Goal: Information Seeking & Learning: Check status

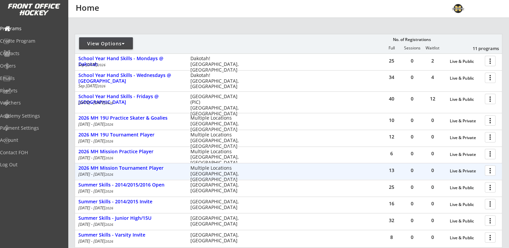
scroll to position [101, 0]
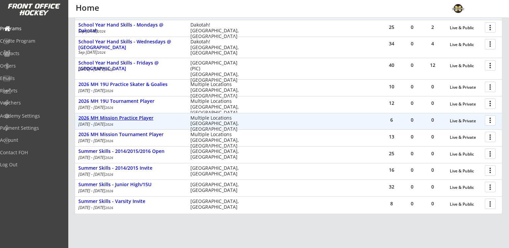
click at [114, 118] on div "2026 MH Mission Practice Player" at bounding box center [130, 118] width 105 height 6
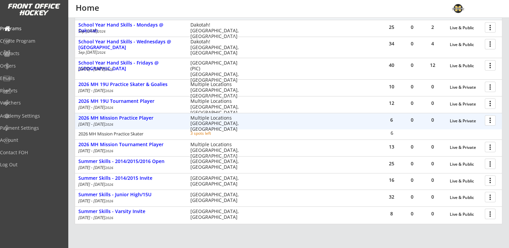
click at [491, 121] on div at bounding box center [491, 120] width 12 height 12
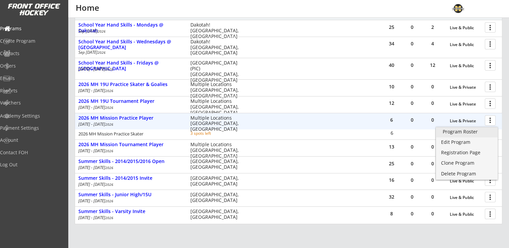
drag, startPoint x: 472, startPoint y: 131, endPoint x: 503, endPoint y: 132, distance: 30.9
click at [472, 131] on div "Program Roster" at bounding box center [466, 131] width 48 height 5
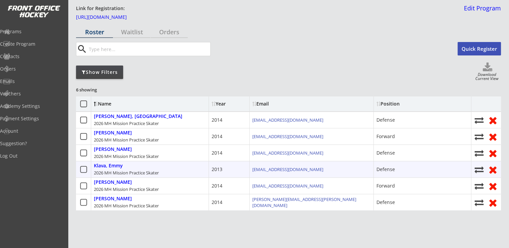
scroll to position [34, 0]
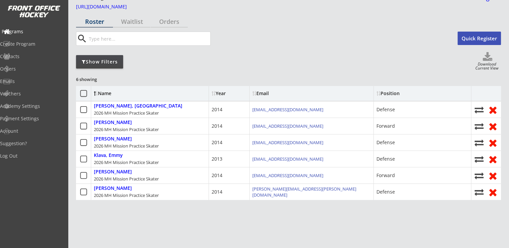
click at [34, 31] on div "Programs" at bounding box center [32, 31] width 61 height 5
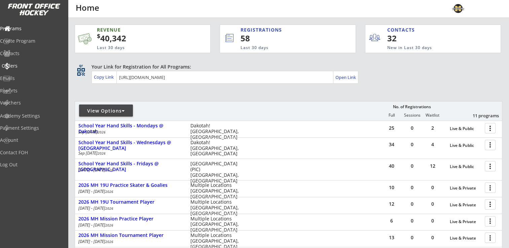
click at [29, 66] on div "Orders" at bounding box center [32, 66] width 61 height 5
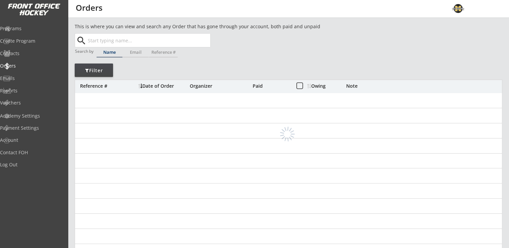
click at [98, 39] on input "text" at bounding box center [148, 40] width 124 height 13
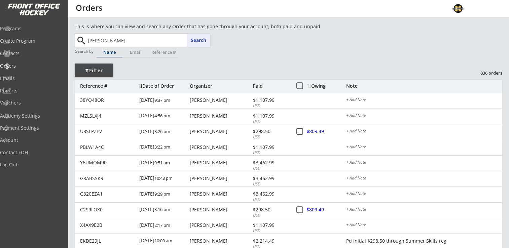
type input "[PERSON_NAME]"
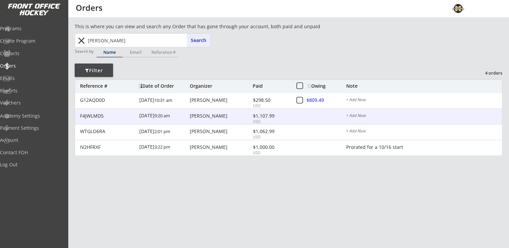
click at [198, 118] on div "[PERSON_NAME]" at bounding box center [220, 116] width 61 height 5
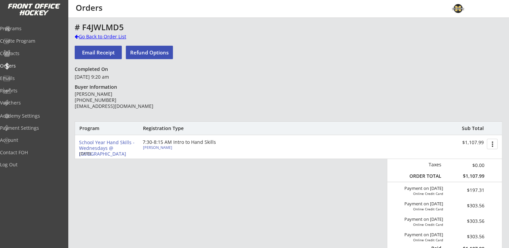
click at [86, 40] on div "Go Back to Order List" at bounding box center [109, 36] width 69 height 7
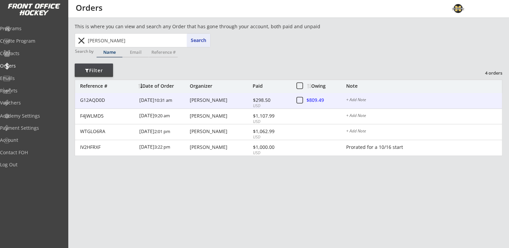
click at [208, 100] on div "[PERSON_NAME]" at bounding box center [220, 100] width 61 height 5
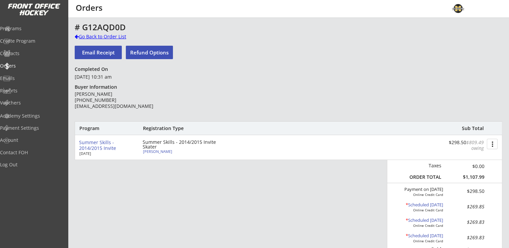
click at [93, 38] on div "Go Back to Order List" at bounding box center [109, 36] width 69 height 7
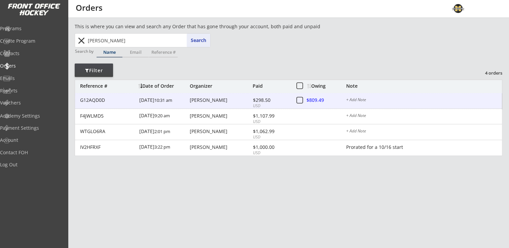
click at [200, 102] on div "[PERSON_NAME]" at bounding box center [220, 100] width 61 height 5
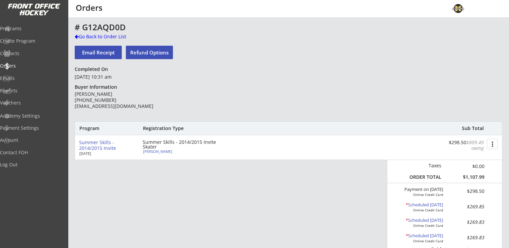
click at [156, 152] on div "[PERSON_NAME]" at bounding box center [180, 152] width 75 height 4
select select ""Adult Small""
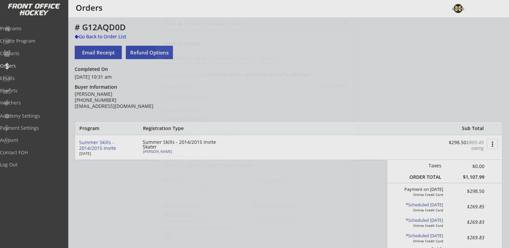
type input "[DEMOGRAPHIC_DATA]"
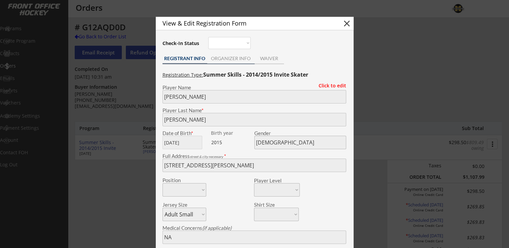
click at [223, 57] on div "ORGANIZER INFO" at bounding box center [230, 58] width 47 height 5
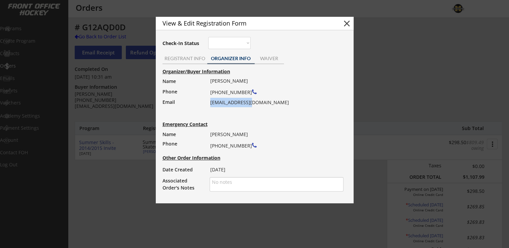
drag, startPoint x: 210, startPoint y: 104, endPoint x: 250, endPoint y: 103, distance: 40.4
click at [250, 103] on div "[PERSON_NAME] [PHONE_NUMBER] [EMAIL_ADDRESS][DOMAIN_NAME]" at bounding box center [274, 91] width 129 height 31
drag, startPoint x: 250, startPoint y: 103, endPoint x: 227, endPoint y: 102, distance: 22.9
copy div "[EMAIL_ADDRESS][DOMAIN_NAME]"
click at [295, 124] on div "Organizer/Buyer Information Name Phone Email [PERSON_NAME] [PHONE_NUMBER] [EMAI…" at bounding box center [254, 130] width 191 height 126
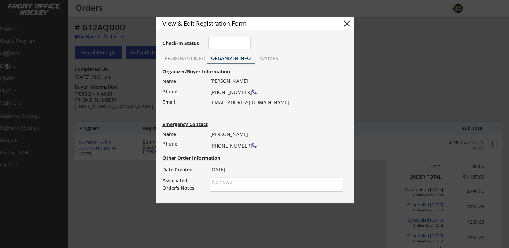
click at [347, 25] on button "close" at bounding box center [347, 23] width 10 height 10
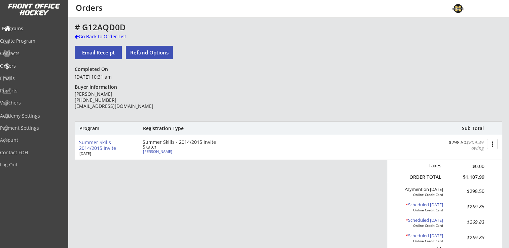
click at [30, 28] on div "Programs" at bounding box center [32, 28] width 61 height 5
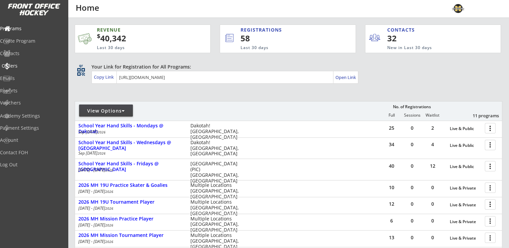
click at [26, 66] on div "Orders" at bounding box center [32, 66] width 61 height 5
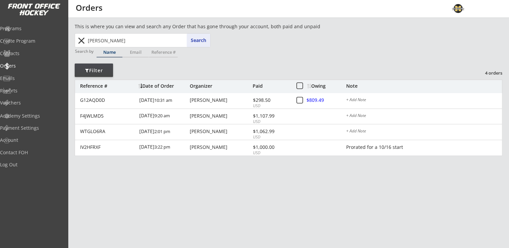
drag, startPoint x: 95, startPoint y: 43, endPoint x: 86, endPoint y: 42, distance: 9.8
click at [86, 42] on div "[PERSON_NAME] Search close" at bounding box center [143, 40] width 134 height 13
type input "[PERSON_NAME]"
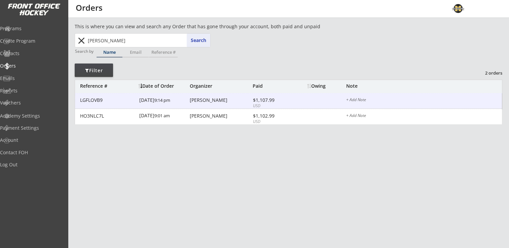
click at [201, 100] on div "[PERSON_NAME]" at bounding box center [220, 100] width 61 height 5
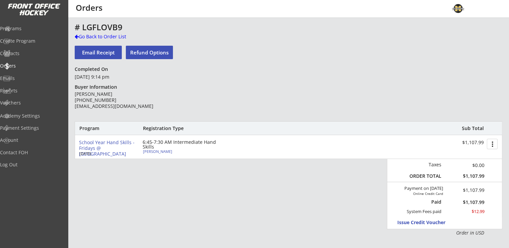
click at [159, 153] on div "[PERSON_NAME]" at bounding box center [180, 152] width 75 height 4
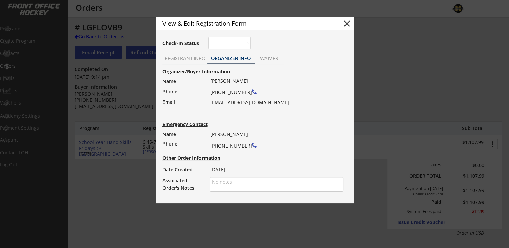
click at [178, 63] on div "REGISTRANT INFO" at bounding box center [184, 59] width 45 height 10
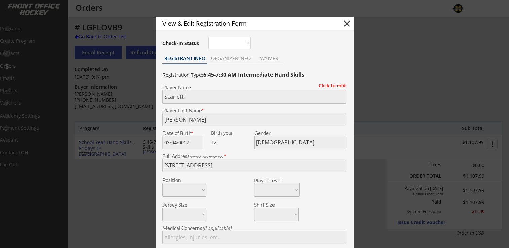
click at [346, 23] on button "close" at bounding box center [347, 23] width 10 height 10
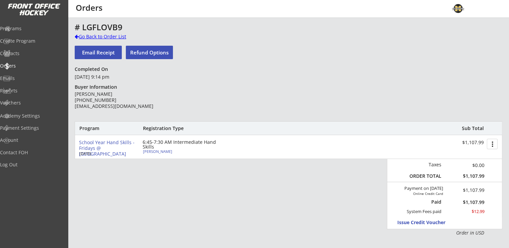
click at [110, 37] on div "Go Back to Order List" at bounding box center [109, 36] width 69 height 7
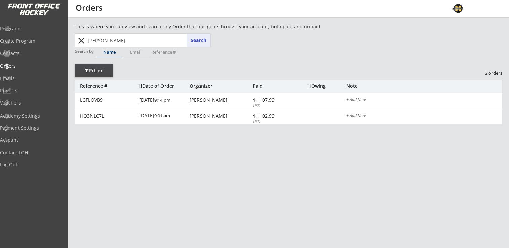
click at [156, 44] on input "[PERSON_NAME]" at bounding box center [148, 40] width 124 height 13
drag, startPoint x: 124, startPoint y: 44, endPoint x: 78, endPoint y: 44, distance: 45.7
click at [78, 44] on div "[PERSON_NAME] Search close" at bounding box center [143, 40] width 134 height 13
type input "x"
type input "co"
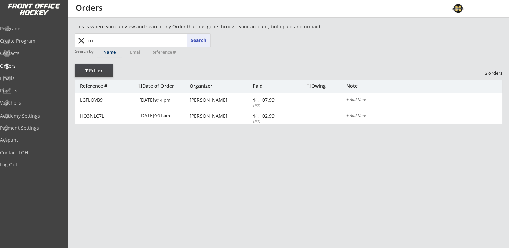
type input "[PERSON_NAME]"
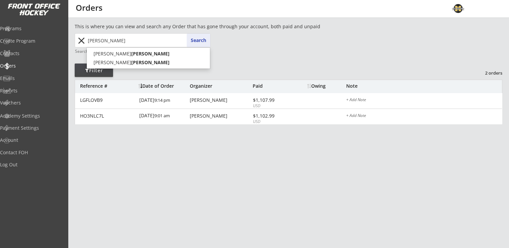
type input "[PERSON_NAME]"
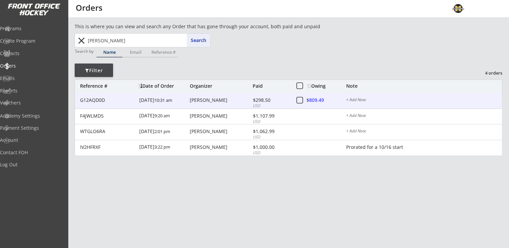
drag, startPoint x: 194, startPoint y: 101, endPoint x: 200, endPoint y: 104, distance: 6.8
click at [194, 101] on div "[PERSON_NAME]" at bounding box center [220, 100] width 61 height 5
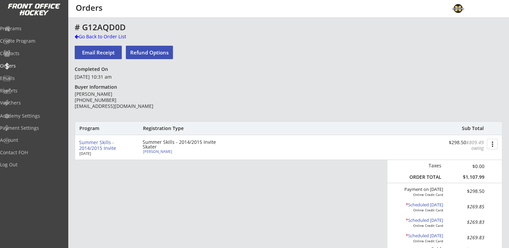
click at [149, 150] on div "[PERSON_NAME]" at bounding box center [180, 152] width 75 height 4
type input "[PERSON_NAME]"
type input "[DATE]"
type input "[DEMOGRAPHIC_DATA]"
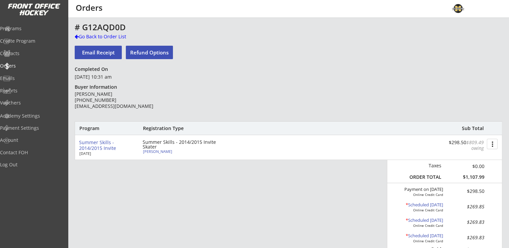
type input "[STREET_ADDRESS][PERSON_NAME]"
type input "NA"
type input "[PERSON_NAME]"
type input "[PHONE_NUMBER]"
type input "Lakeville Hockey Association"
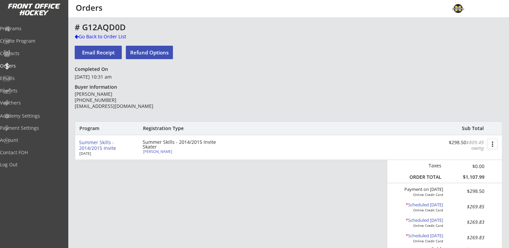
select select ""Adult Small""
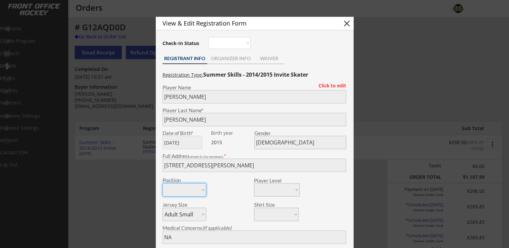
click at [348, 22] on button "close" at bounding box center [347, 23] width 10 height 10
select select ""PLACEHOLDER_1427118222253""
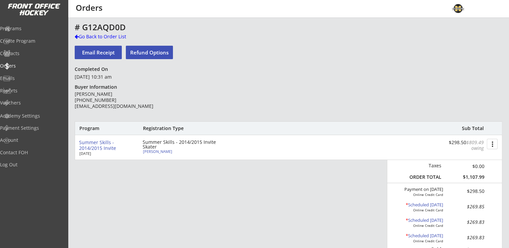
click at [156, 153] on div "[PERSON_NAME]" at bounding box center [180, 152] width 75 height 4
type input "[PERSON_NAME]"
type input "[DATE]"
type input "[DEMOGRAPHIC_DATA]"
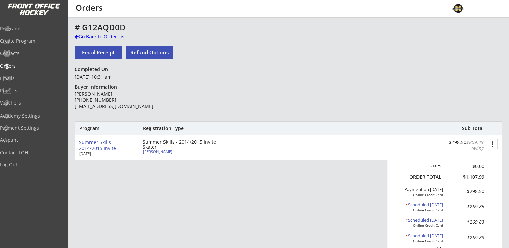
type input "[STREET_ADDRESS][PERSON_NAME]"
select select ""Adult Small""
type input "NA"
type input "[PERSON_NAME]"
type input "[PHONE_NUMBER]"
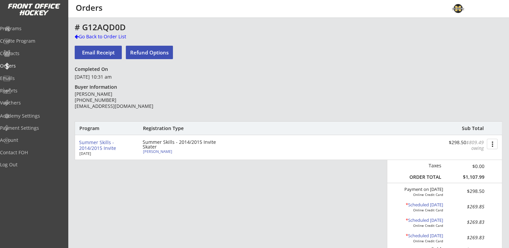
type input "Lakeville Hockey Association"
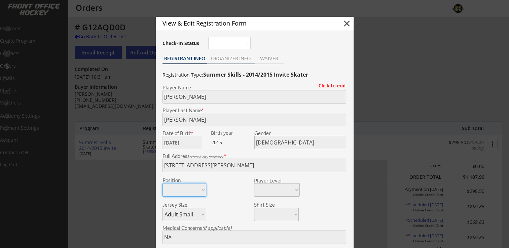
click at [227, 57] on div "ORGANIZER INFO" at bounding box center [230, 58] width 47 height 5
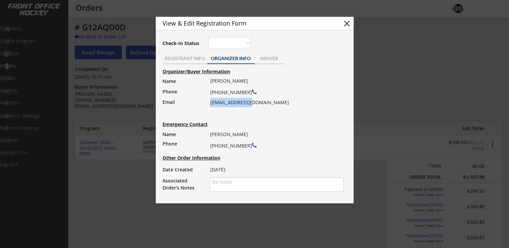
drag, startPoint x: 210, startPoint y: 101, endPoint x: 258, endPoint y: 101, distance: 47.7
click at [258, 101] on div "[PERSON_NAME] [PHONE_NUMBER] [EMAIL_ADDRESS][DOMAIN_NAME]" at bounding box center [274, 91] width 129 height 31
drag, startPoint x: 258, startPoint y: 101, endPoint x: 234, endPoint y: 102, distance: 23.5
copy div "[EMAIL_ADDRESS][DOMAIN_NAME]"
click at [347, 22] on button "close" at bounding box center [347, 23] width 10 height 10
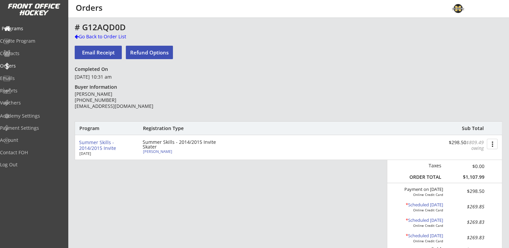
click at [30, 27] on div "Programs" at bounding box center [32, 28] width 61 height 5
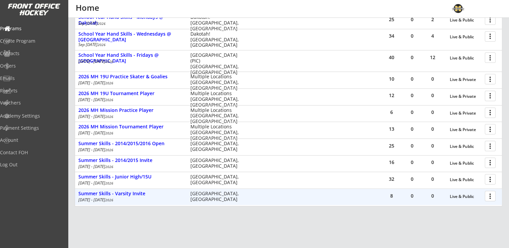
scroll to position [144, 0]
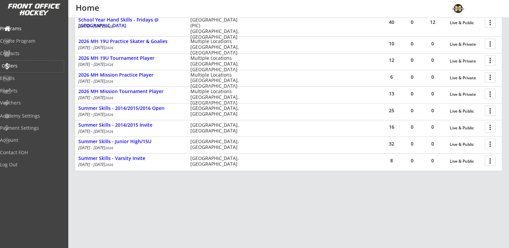
click at [23, 65] on div "Orders" at bounding box center [32, 66] width 61 height 5
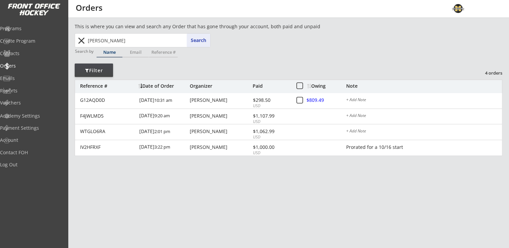
click at [78, 40] on button "close" at bounding box center [81, 40] width 11 height 11
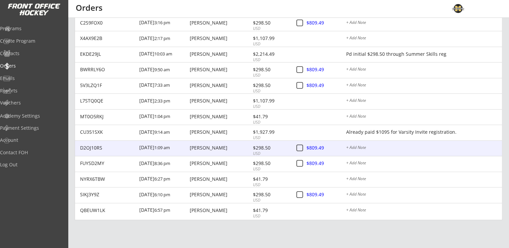
scroll to position [226, 0]
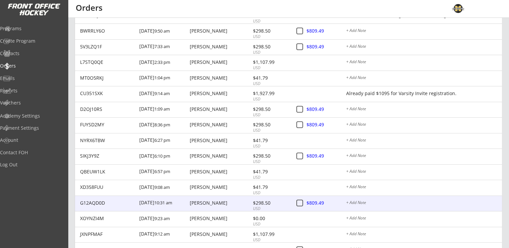
click at [266, 203] on div "$298.50" at bounding box center [271, 203] width 36 height 5
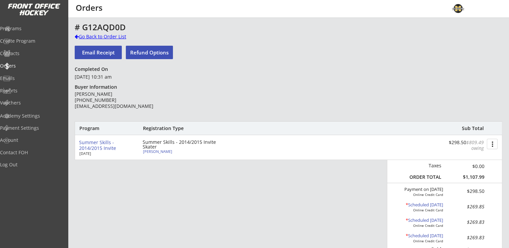
click at [91, 33] on div "Go Back to Order List" at bounding box center [109, 36] width 69 height 7
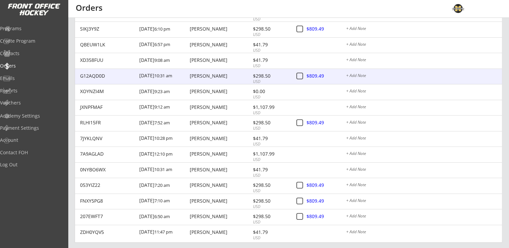
scroll to position [379, 0]
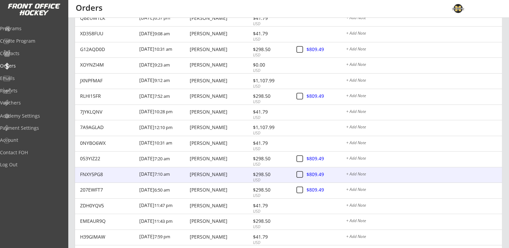
click at [262, 173] on div "$298.50" at bounding box center [271, 174] width 36 height 5
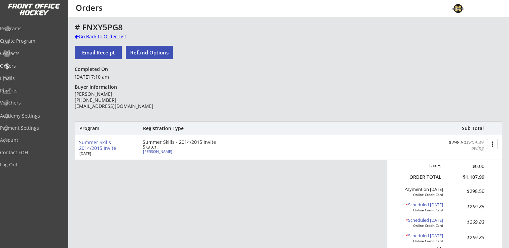
click at [90, 35] on div "Go Back to Order List" at bounding box center [109, 36] width 69 height 7
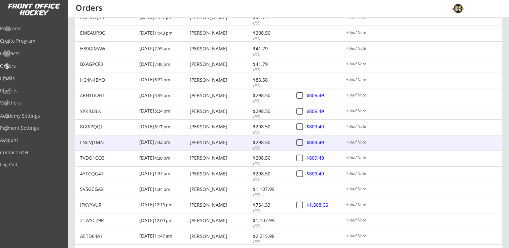
scroll to position [646, 0]
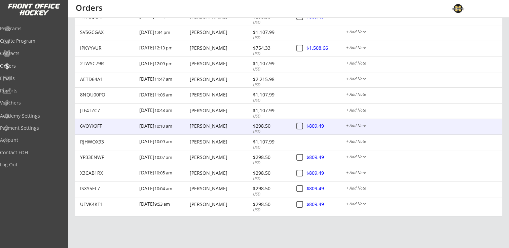
click at [261, 126] on div "$298.50" at bounding box center [271, 126] width 36 height 5
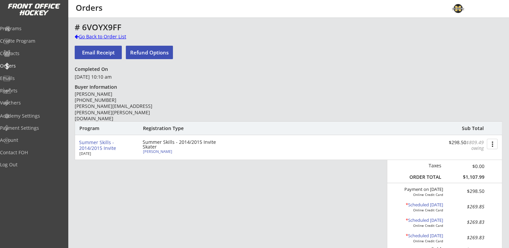
click at [89, 36] on div "Go Back to Order List" at bounding box center [109, 36] width 69 height 7
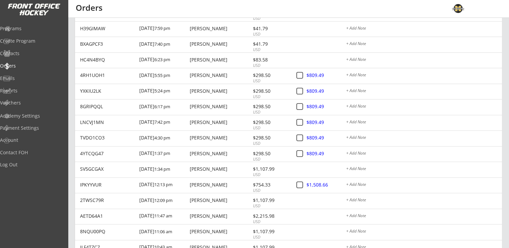
scroll to position [706, 0]
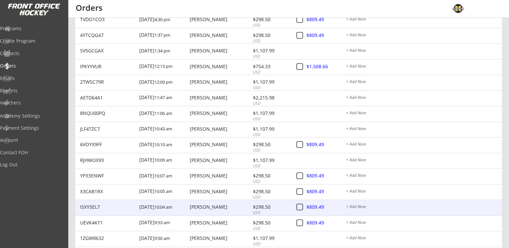
click at [265, 208] on div "$298.50" at bounding box center [271, 207] width 36 height 5
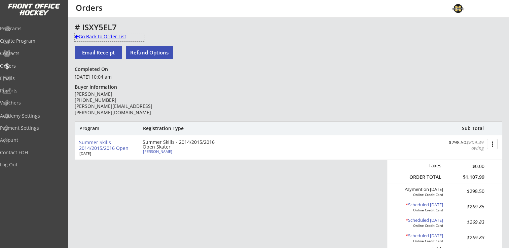
click at [85, 37] on div "Go Back to Order List" at bounding box center [109, 36] width 69 height 7
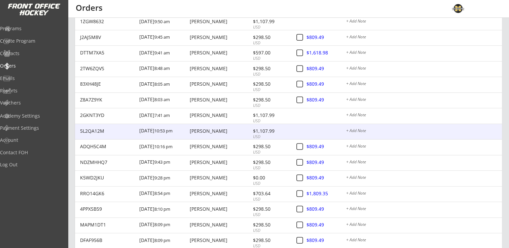
scroll to position [960, 0]
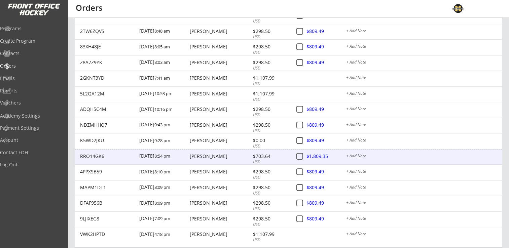
click at [280, 157] on div "$703.64" at bounding box center [271, 156] width 36 height 5
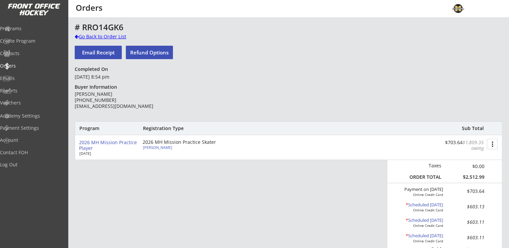
click at [117, 37] on div "Go Back to Order List" at bounding box center [109, 36] width 69 height 7
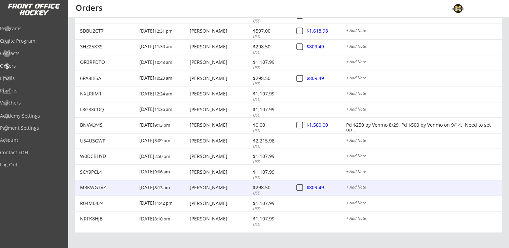
scroll to position [1211, 0]
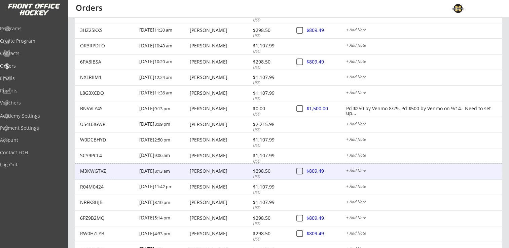
click at [259, 170] on div "$298.50" at bounding box center [271, 170] width 36 height 5
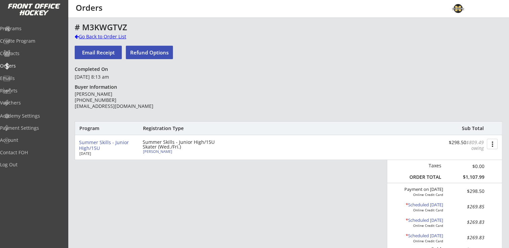
click at [113, 38] on div "Go Back to Order List" at bounding box center [109, 36] width 69 height 7
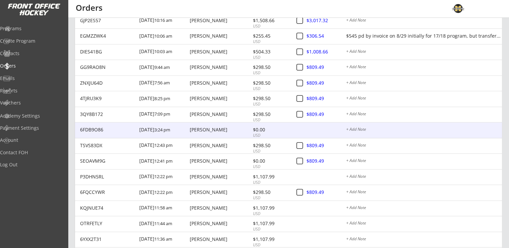
scroll to position [1528, 0]
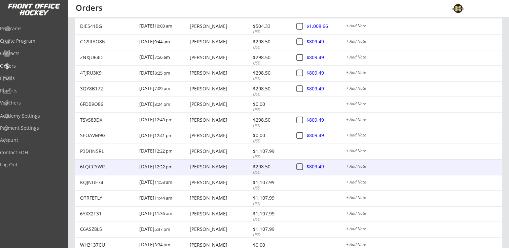
click at [212, 166] on div "[PERSON_NAME]" at bounding box center [220, 166] width 61 height 5
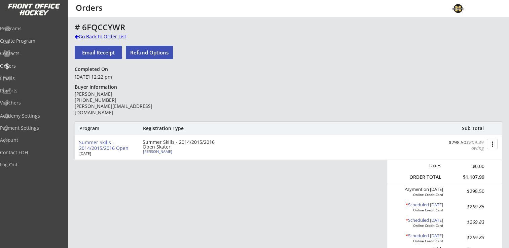
click at [87, 35] on div "Go Back to Order List" at bounding box center [109, 36] width 69 height 7
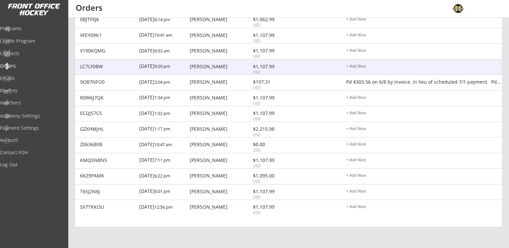
scroll to position [2593, 0]
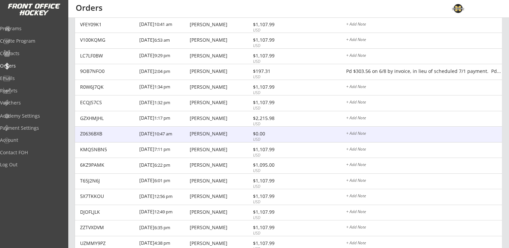
click at [217, 131] on div "[PERSON_NAME]" at bounding box center [220, 133] width 61 height 5
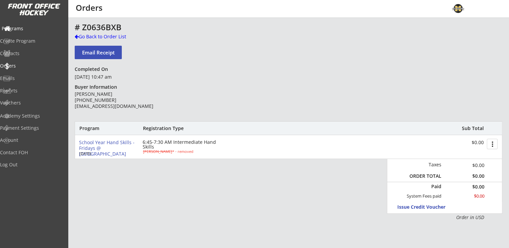
click at [32, 29] on div "Programs" at bounding box center [32, 28] width 61 height 5
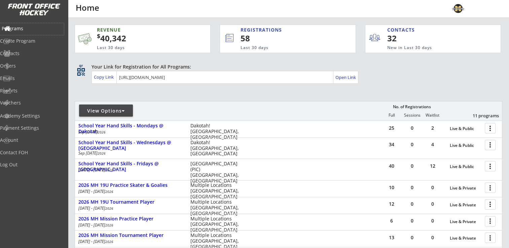
click at [27, 30] on div "Programs" at bounding box center [32, 28] width 61 height 5
click at [33, 28] on div "Programs" at bounding box center [32, 28] width 61 height 5
click at [23, 66] on div "Orders" at bounding box center [32, 66] width 61 height 5
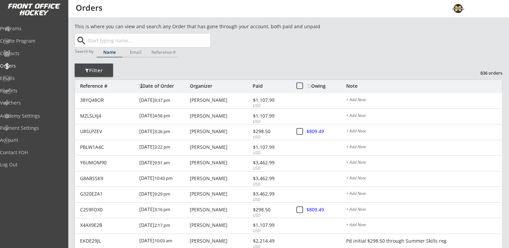
click at [130, 36] on input "text" at bounding box center [148, 40] width 124 height 13
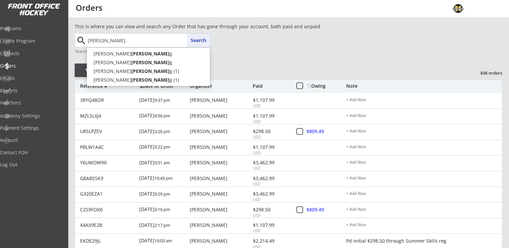
type input "[PERSON_NAME]"
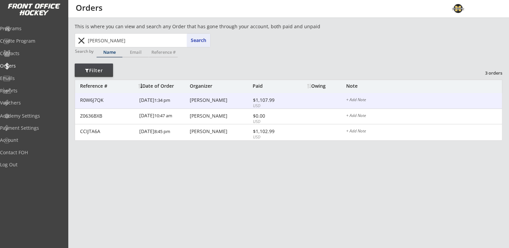
click at [189, 100] on div "R0W6J7QK [DATE] 1:34 pm [PERSON_NAME] $1,107.99 USD $809.49 + Add Note" at bounding box center [288, 101] width 427 height 16
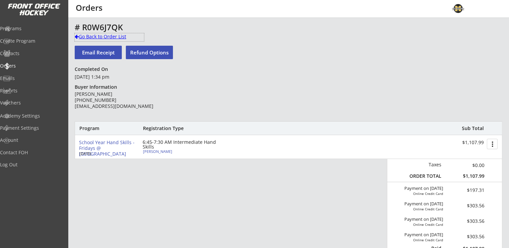
click at [94, 34] on div "Go Back to Order List" at bounding box center [109, 36] width 69 height 7
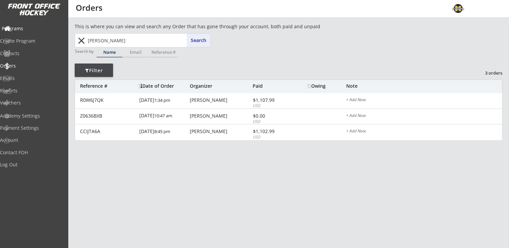
click at [23, 30] on div "Programs" at bounding box center [32, 28] width 61 height 5
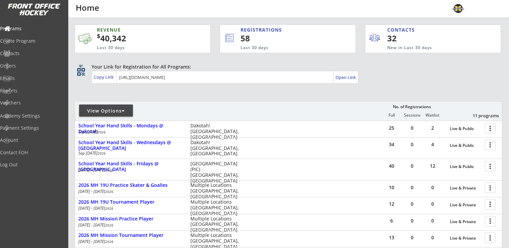
click at [98, 110] on div "View Options" at bounding box center [106, 111] width 54 height 7
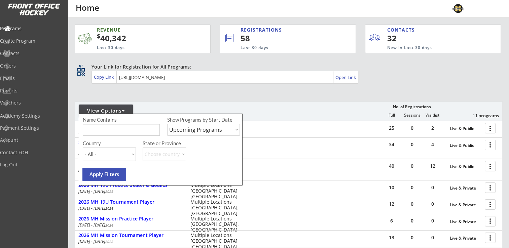
click at [182, 128] on select "Upcoming Programs Past Programs Specific Date Range" at bounding box center [203, 130] width 73 height 12
select select ""Past Programs""
click at [167, 124] on select "Upcoming Programs Past Programs Specific Date Range" at bounding box center [203, 130] width 73 height 12
click at [98, 174] on button "Apply Filters" at bounding box center [104, 174] width 44 height 13
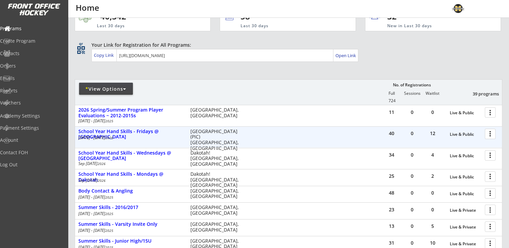
scroll to position [34, 0]
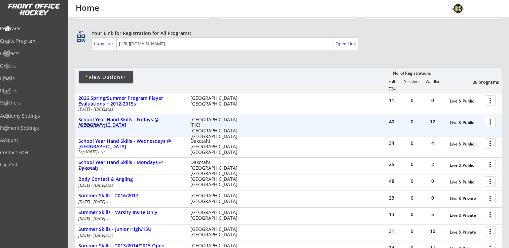
click at [159, 120] on div "School Year Hand Skills - Fridays @ [GEOGRAPHIC_DATA]" at bounding box center [130, 122] width 105 height 11
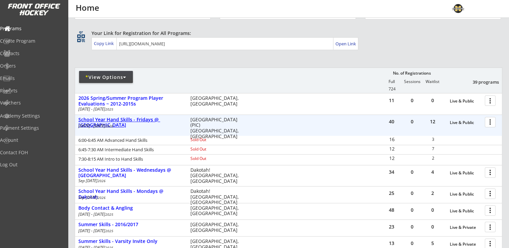
click at [158, 118] on div "School Year Hand Skills - Fridays @ [GEOGRAPHIC_DATA]" at bounding box center [130, 122] width 105 height 11
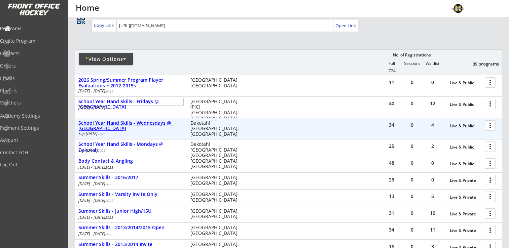
scroll to position [0, 0]
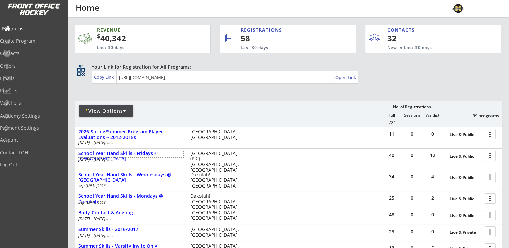
click at [27, 27] on div "Programs" at bounding box center [32, 28] width 61 height 5
